Goal: Entertainment & Leisure: Consume media (video, audio)

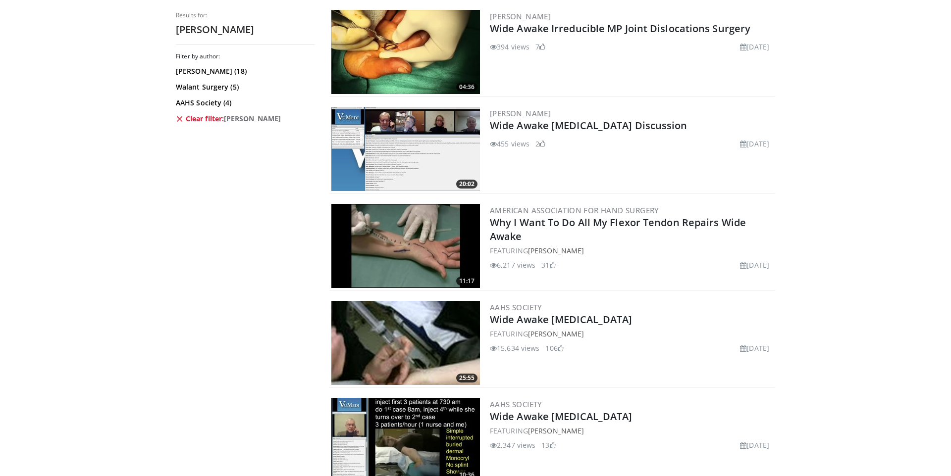
scroll to position [1382, 0]
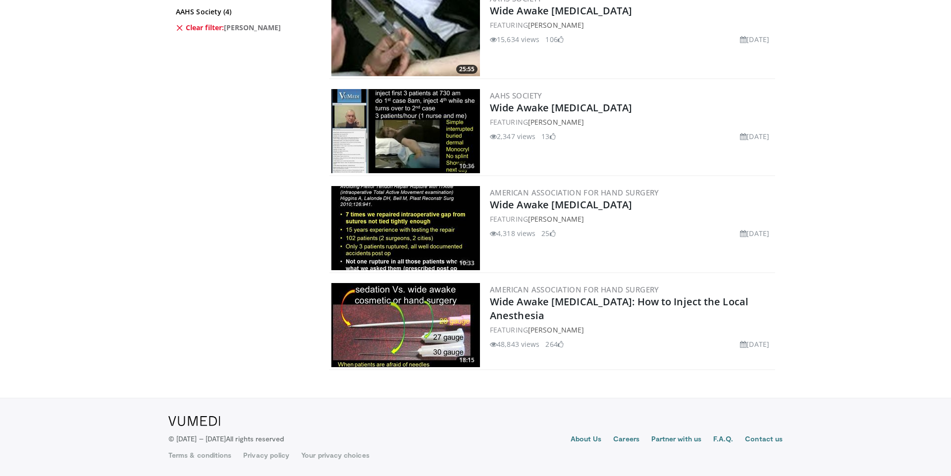
click at [429, 217] on img at bounding box center [405, 228] width 149 height 84
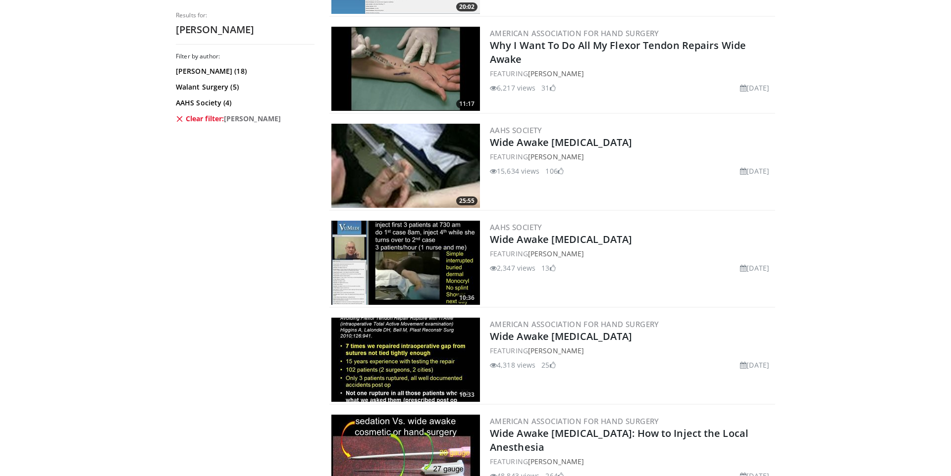
scroll to position [1212, 0]
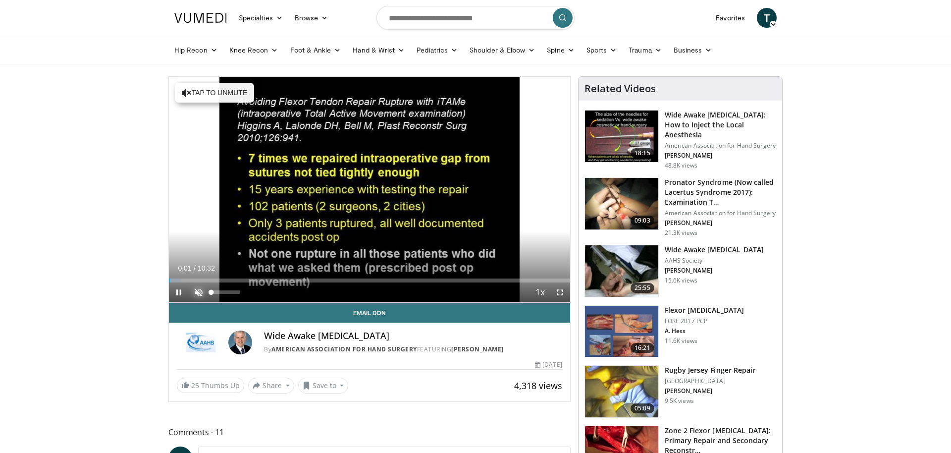
click at [198, 291] on span "Video Player" at bounding box center [199, 292] width 20 height 20
click at [561, 296] on span "Video Player" at bounding box center [560, 292] width 20 height 20
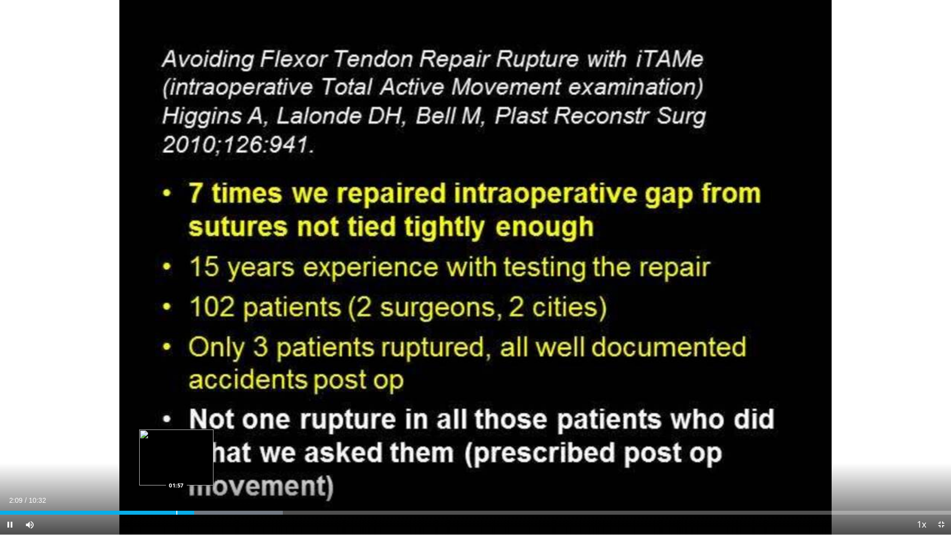
click at [176, 476] on div "Progress Bar" at bounding box center [176, 513] width 1 height 4
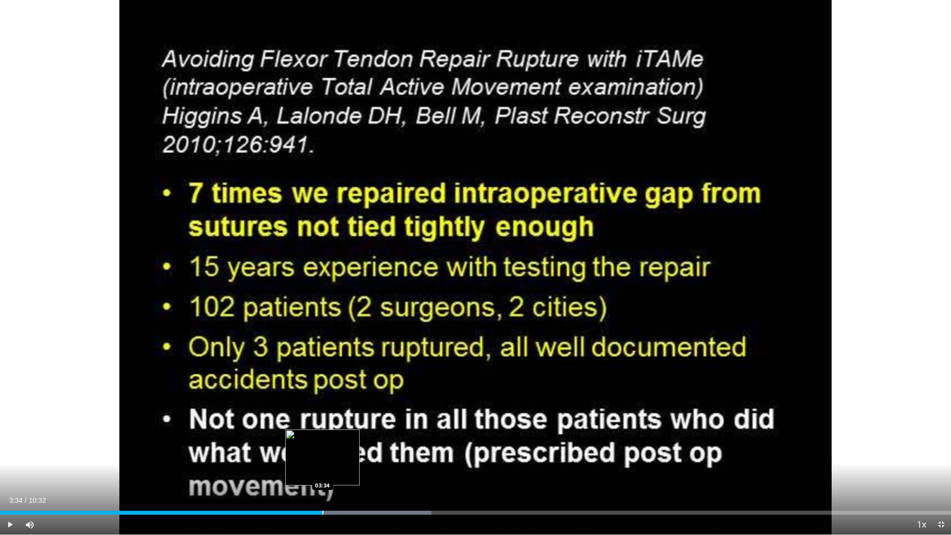
click at [322, 476] on div "Progress Bar" at bounding box center [322, 513] width 1 height 4
click at [302, 476] on div "Progress Bar" at bounding box center [302, 513] width 1 height 4
click at [292, 476] on div "Progress Bar" at bounding box center [292, 513] width 1 height 4
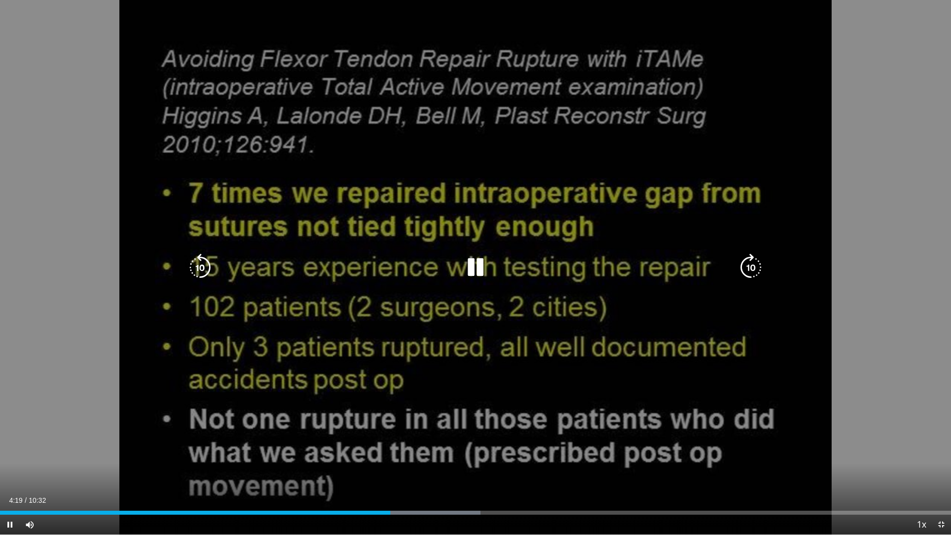
click at [72, 313] on div "10 seconds Tap to unmute" at bounding box center [475, 267] width 951 height 534
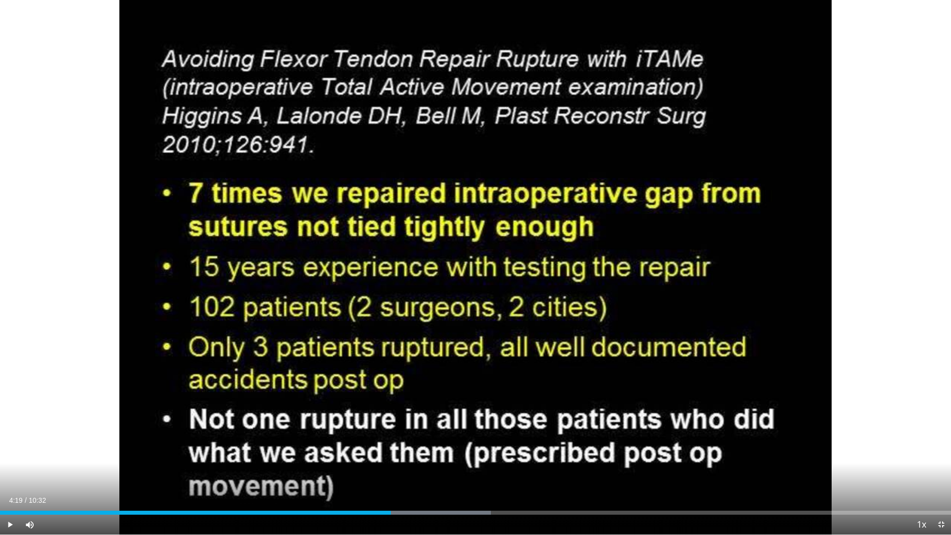
click at [72, 313] on div "10 seconds Tap to unmute" at bounding box center [475, 267] width 951 height 534
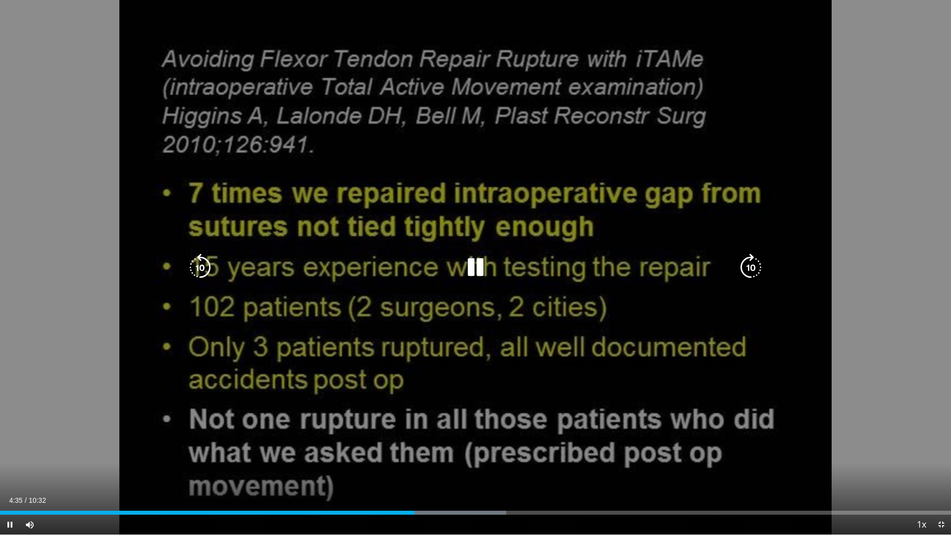
click at [68, 307] on div "10 seconds Tap to unmute" at bounding box center [475, 267] width 951 height 534
click at [68, 308] on div "10 seconds Tap to unmute" at bounding box center [475, 267] width 951 height 534
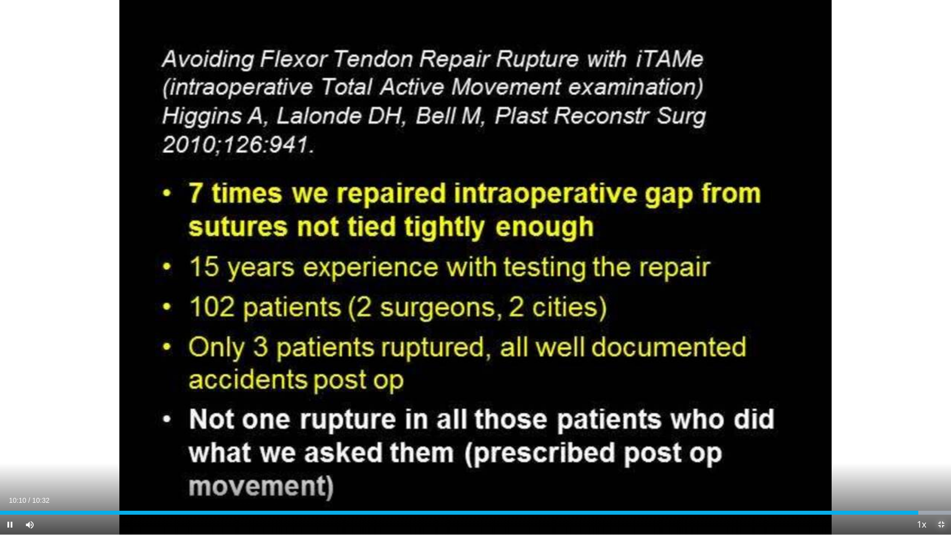
click at [939, 476] on span "Video Player" at bounding box center [941, 525] width 20 height 20
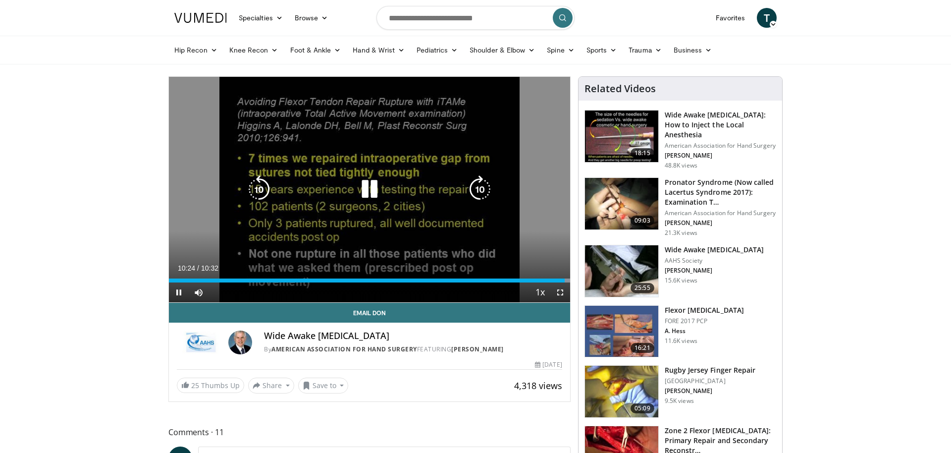
click at [364, 199] on icon "Video Player" at bounding box center [370, 189] width 28 height 28
